Goal: Find specific page/section: Find specific page/section

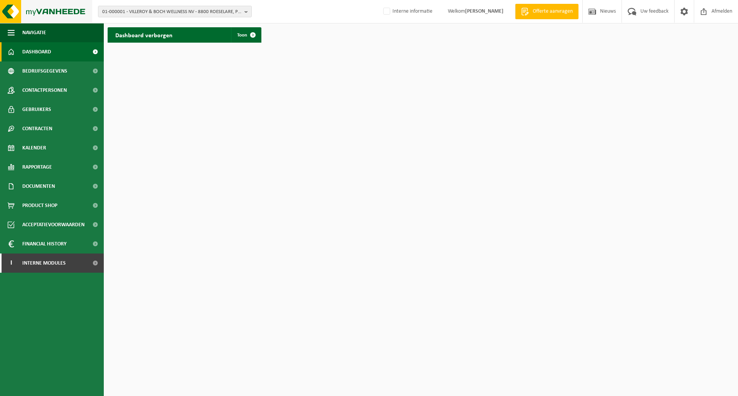
click at [61, 11] on img at bounding box center [46, 11] width 92 height 23
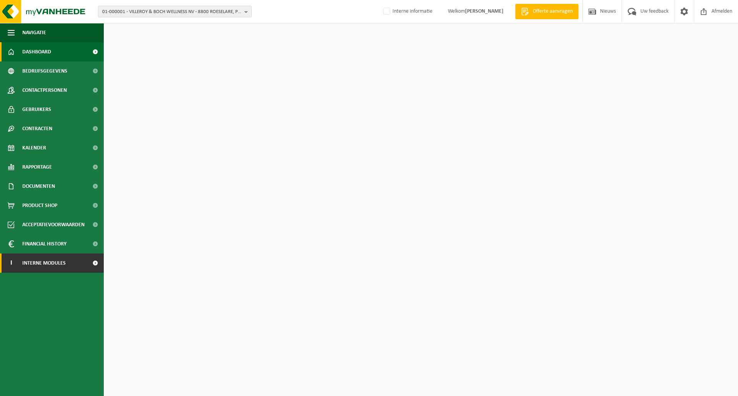
click at [57, 265] on span "Interne modules" at bounding box center [43, 263] width 43 height 19
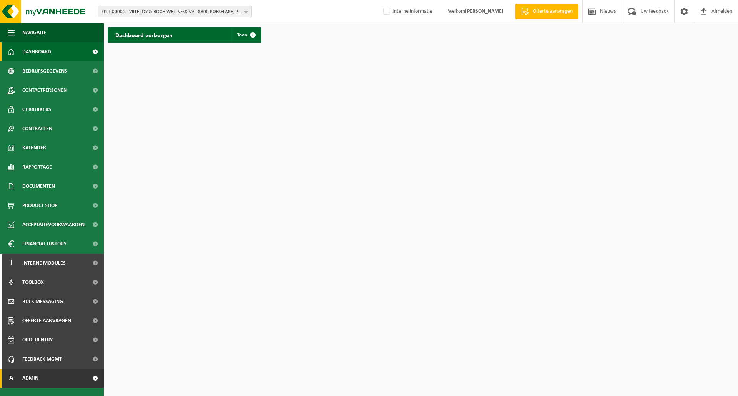
click at [40, 373] on link "A Admin" at bounding box center [52, 378] width 104 height 19
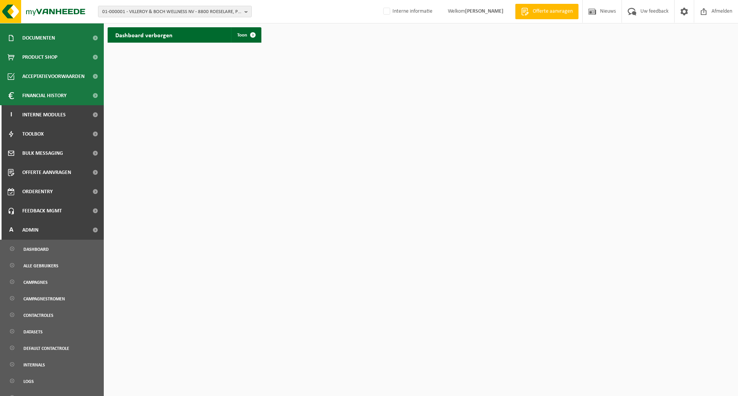
scroll to position [230, 0]
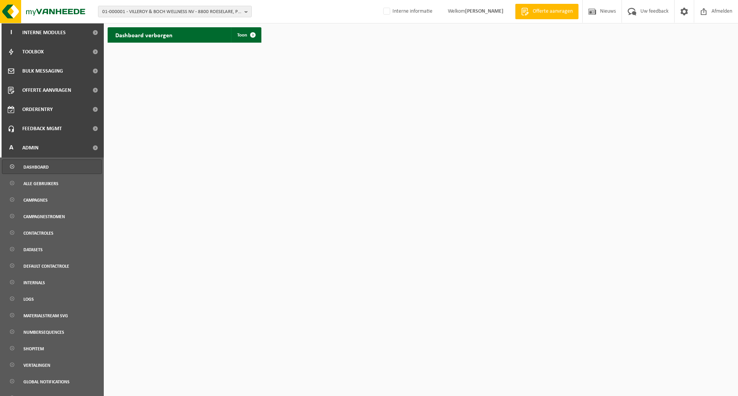
click at [35, 161] on span "Dashboard" at bounding box center [35, 167] width 25 height 15
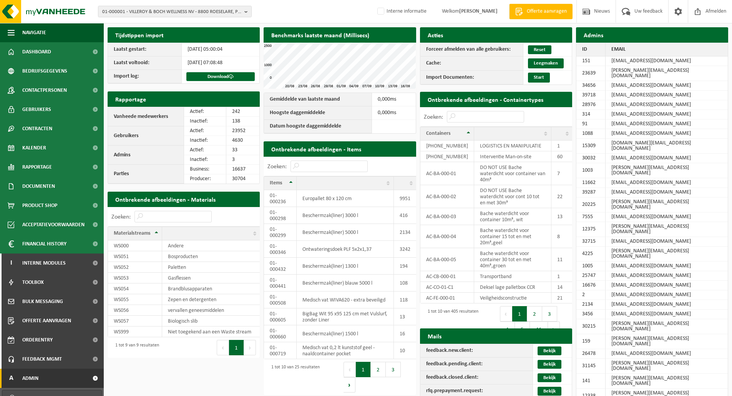
click at [287, 11] on div "01-000001 - VILLEROY & BOCH WELLNESS NV - 8800 ROESELARE, POPULIERSTRAAT 1 01-0…" at bounding box center [366, 11] width 732 height 23
click at [320, 15] on div "01-000001 - VILLEROY & BOCH WELLNESS NV - 8800 ROESELARE, POPULIERSTRAAT 1 01-0…" at bounding box center [366, 11] width 732 height 23
